Goal: Task Accomplishment & Management: Use online tool/utility

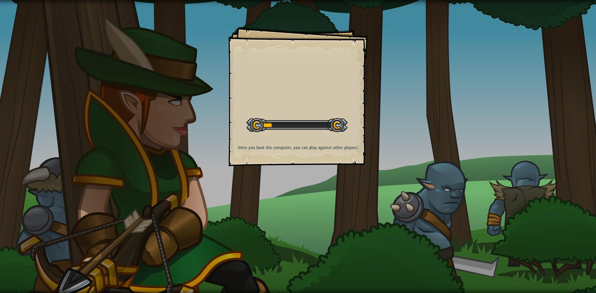
click at [375, 150] on div "Goals Start Level Error loading from server. Try refreshing the page. You'll ne…" at bounding box center [298, 146] width 596 height 293
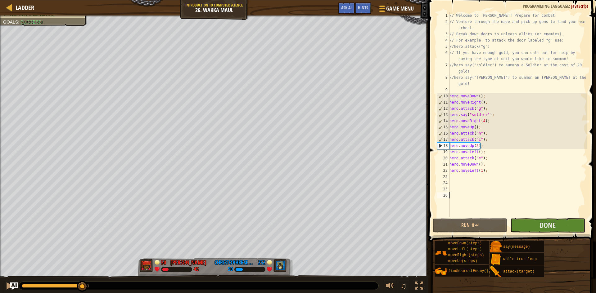
drag, startPoint x: 54, startPoint y: 289, endPoint x: 83, endPoint y: 280, distance: 29.7
click at [83, 280] on div "♫" at bounding box center [214, 284] width 429 height 19
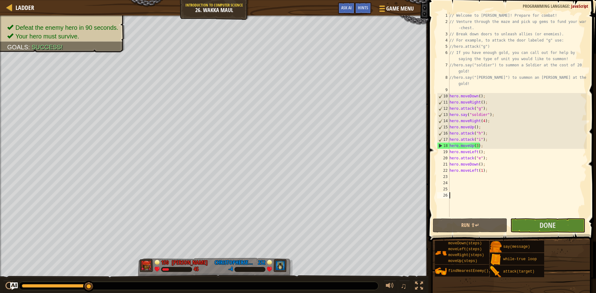
click at [487, 145] on div "// Welcome to [PERSON_NAME]! Prepare for combat! // Venture through the maze an…" at bounding box center [517, 120] width 139 height 217
type textarea "hero.attack("i");"
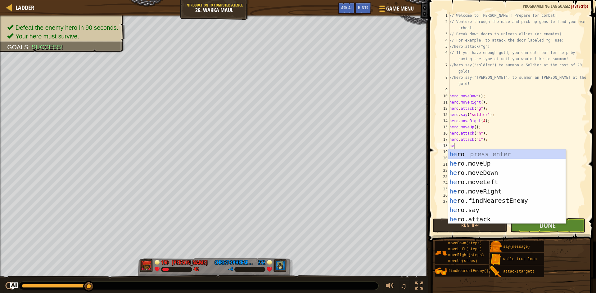
scroll to position [3, 1]
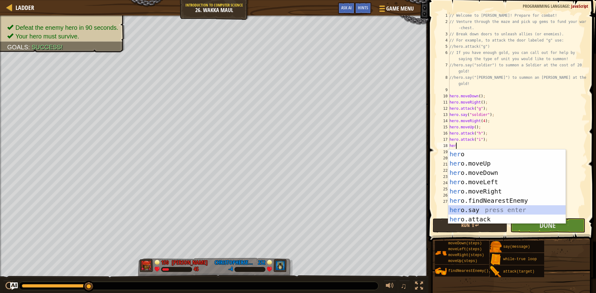
click at [470, 213] on div "her o press enter her o.moveUp press enter her o.moveDown press enter her o.mov…" at bounding box center [506, 196] width 117 height 93
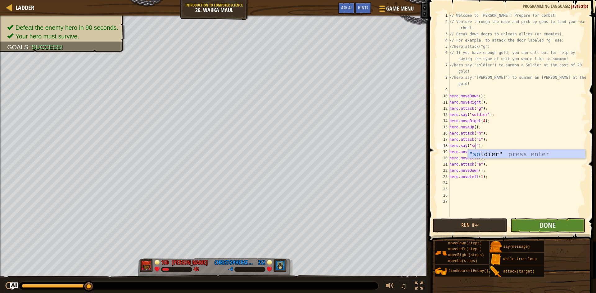
scroll to position [3, 4]
type textarea "hero.say("soldier");"
click at [539, 229] on button "Done" at bounding box center [548, 226] width 75 height 14
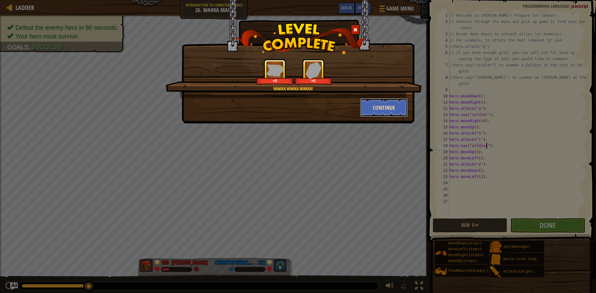
click at [373, 105] on button "Continue" at bounding box center [384, 107] width 48 height 19
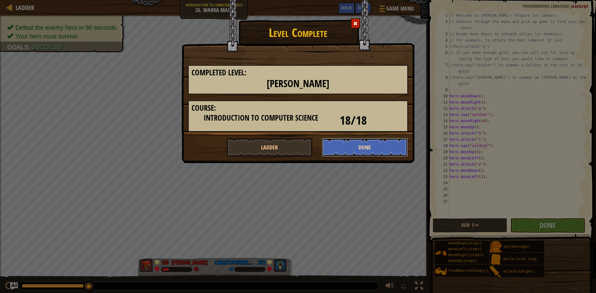
click at [357, 150] on button "Done" at bounding box center [365, 147] width 86 height 19
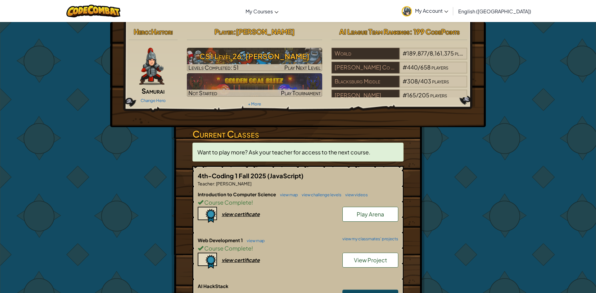
click at [356, 215] on link "Play Arena" at bounding box center [371, 214] width 56 height 15
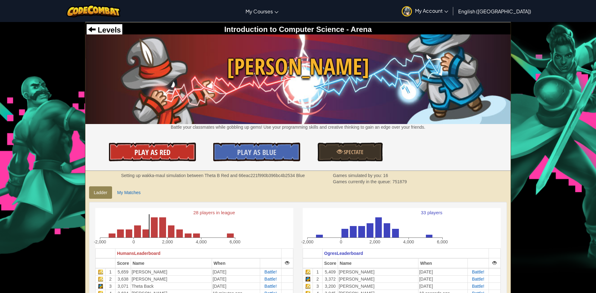
click at [188, 148] on link "Play As Red" at bounding box center [152, 152] width 87 height 19
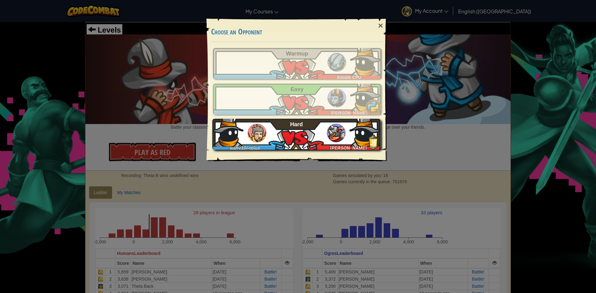
click at [324, 136] on div "juany33+gplus [PERSON_NAME] Hard" at bounding box center [296, 134] width 168 height 31
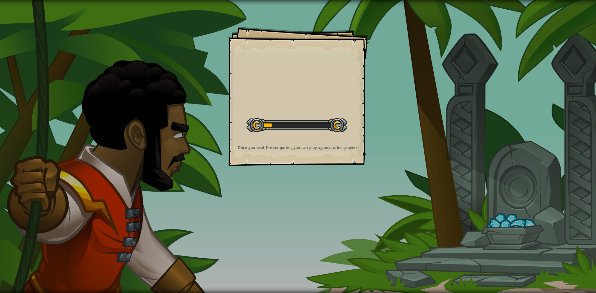
click at [295, 119] on div at bounding box center [297, 125] width 101 height 14
click at [285, 127] on div at bounding box center [297, 125] width 101 height 14
click at [312, 125] on div at bounding box center [297, 125] width 101 height 14
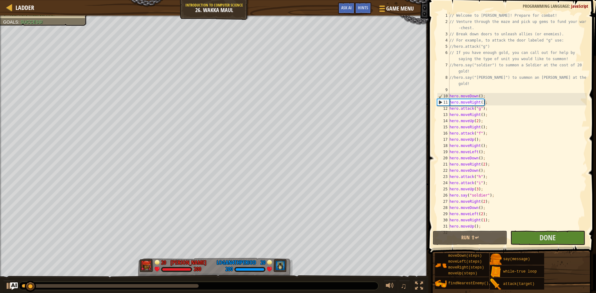
click at [519, 203] on div "// Welcome to Wakka Maul! Prepare for combat! // Venture through the maze and p…" at bounding box center [517, 127] width 139 height 230
type textarea "hero.moveRight(2);"
click at [543, 236] on span "Done" at bounding box center [548, 238] width 16 height 10
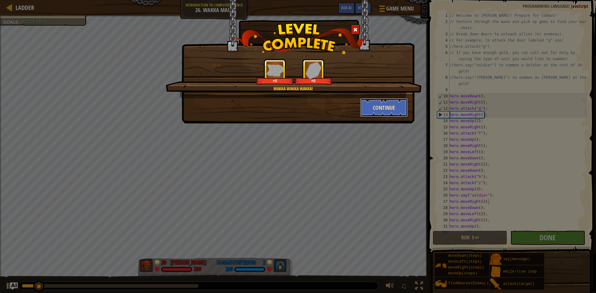
click at [383, 112] on button "Continue" at bounding box center [384, 107] width 48 height 19
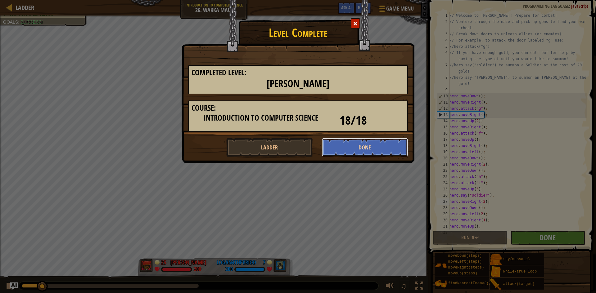
click at [336, 146] on button "Done" at bounding box center [365, 147] width 86 height 19
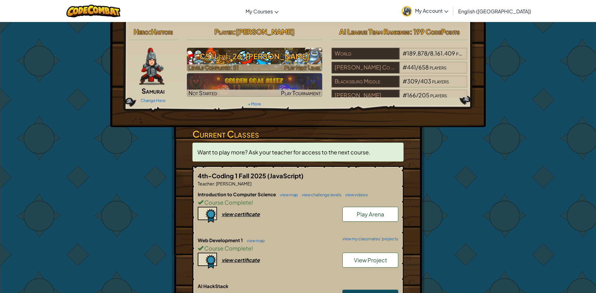
click at [293, 69] on span "Play Next Level" at bounding box center [302, 67] width 36 height 7
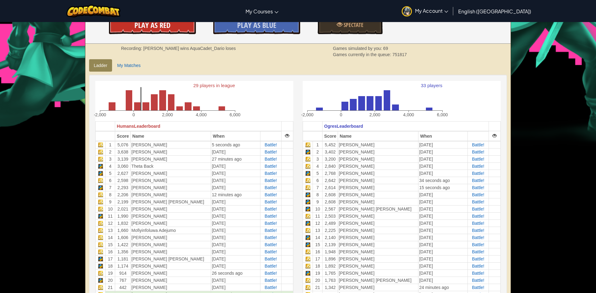
scroll to position [124, 0]
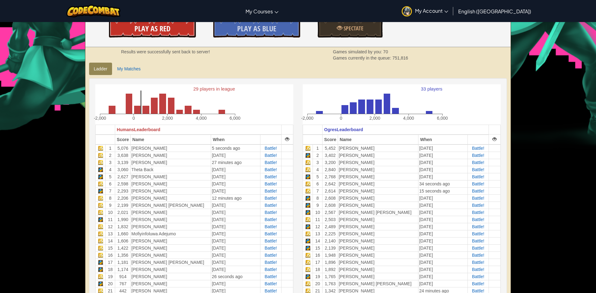
click at [189, 28] on link "Play As Red" at bounding box center [152, 28] width 87 height 19
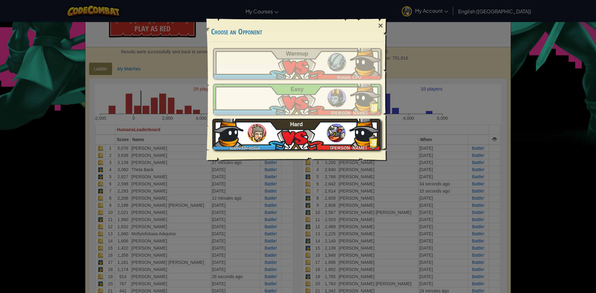
click at [304, 138] on div "juany33+gplus Logan M Hard" at bounding box center [296, 134] width 168 height 31
